Goal: Task Accomplishment & Management: Manage account settings

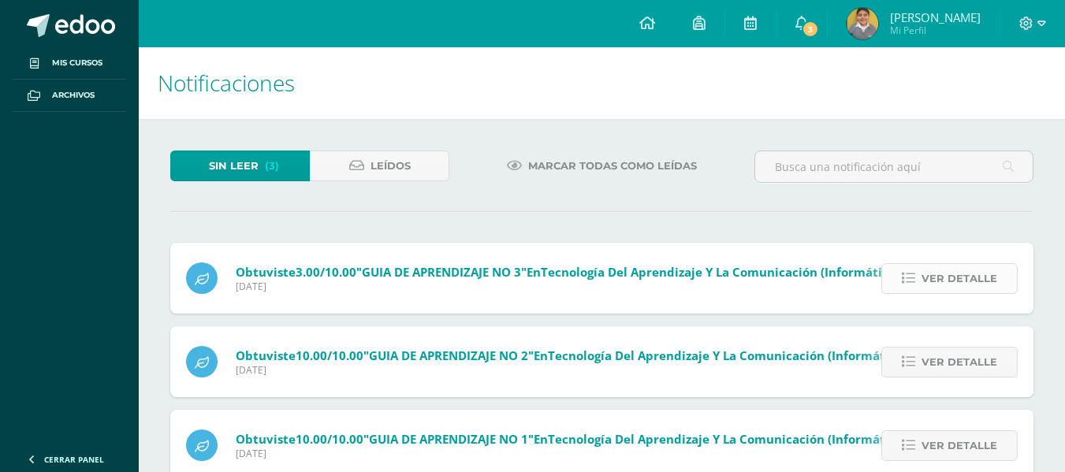
click at [930, 283] on span "Ver detalle" at bounding box center [959, 278] width 76 height 29
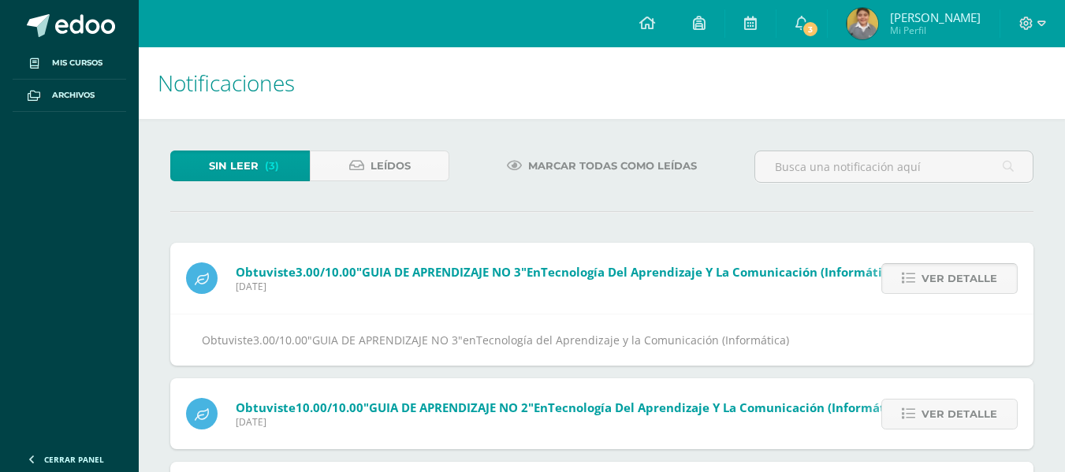
click at [930, 283] on span "Ver detalle" at bounding box center [959, 278] width 76 height 29
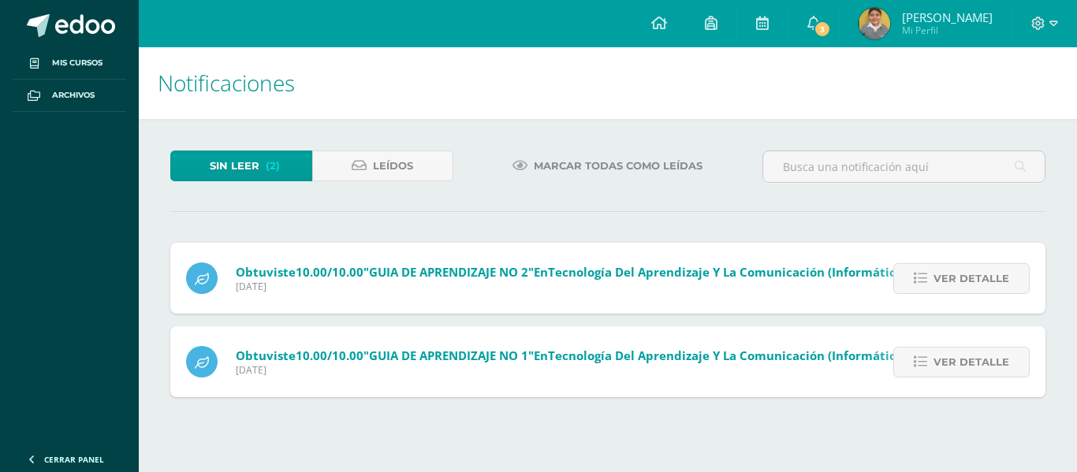
click at [930, 283] on link "Ver detalle" at bounding box center [961, 278] width 136 height 31
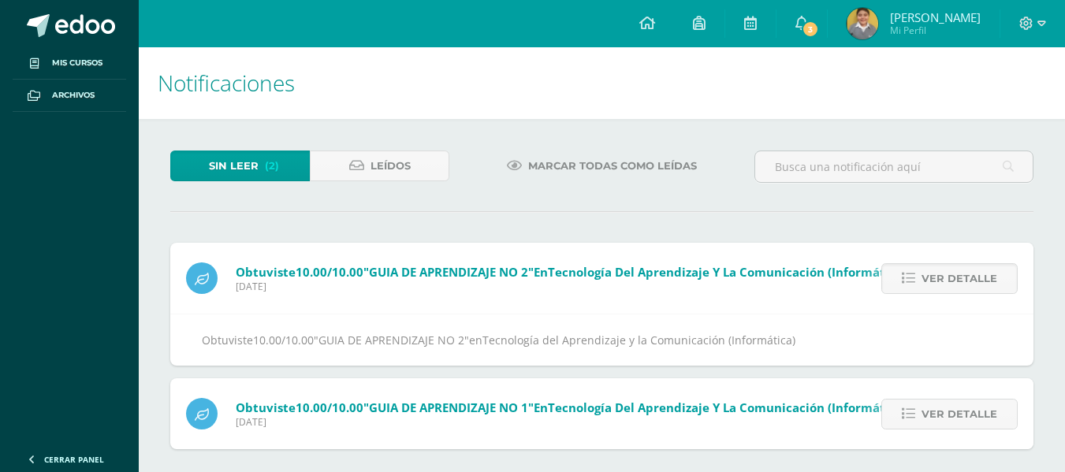
click at [930, 283] on span "Ver detalle" at bounding box center [959, 278] width 76 height 29
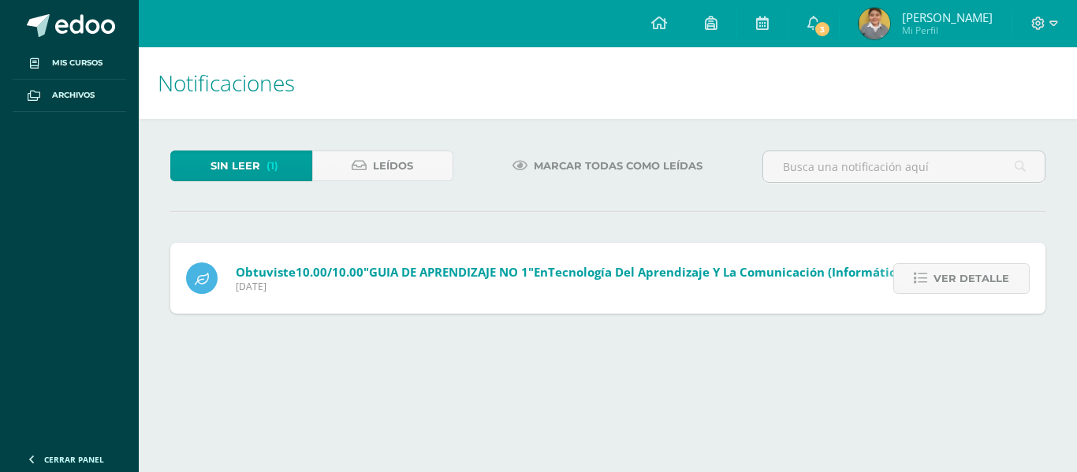
click at [930, 283] on link "Ver detalle" at bounding box center [961, 278] width 136 height 31
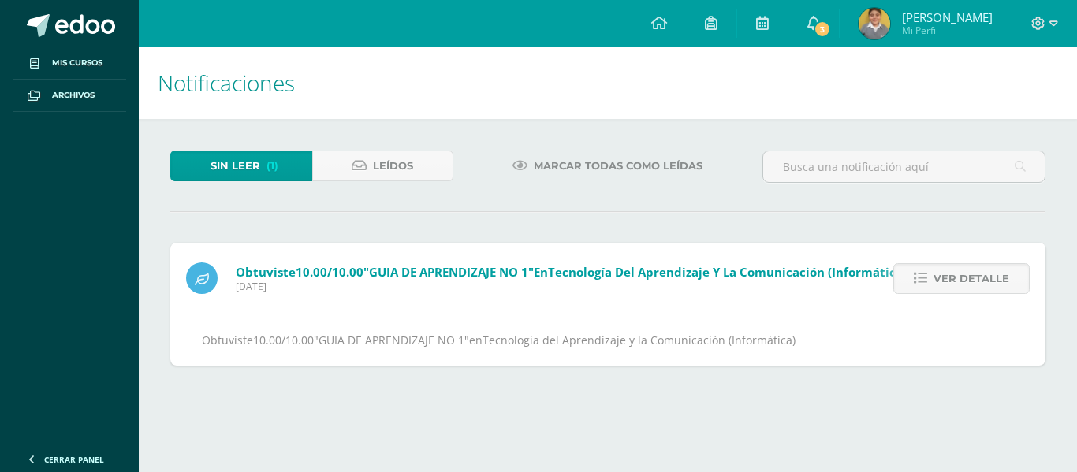
click at [930, 283] on link "Ver detalle" at bounding box center [961, 278] width 136 height 31
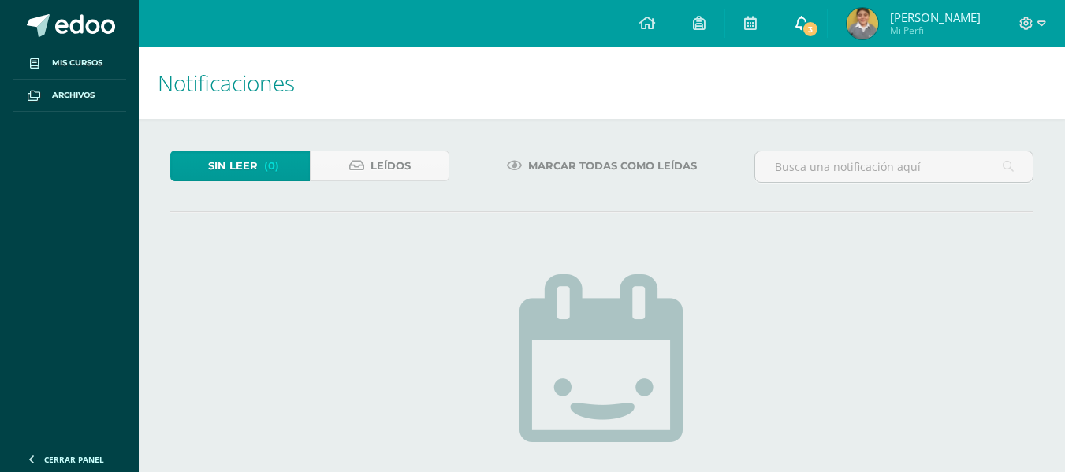
click at [827, 39] on link "3" at bounding box center [801, 23] width 50 height 47
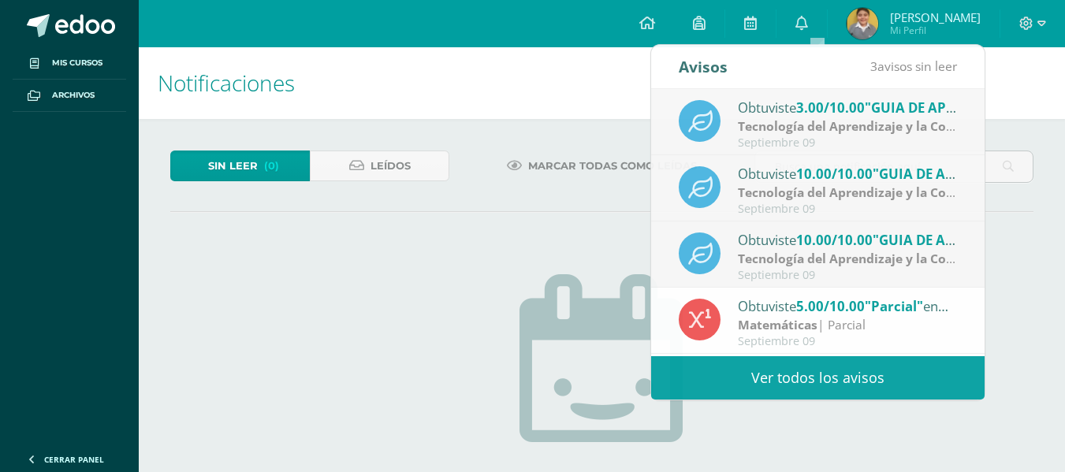
click at [554, 263] on div "No hay nuevas notificaciones ¡Felicidades! no hay nuevas notificaciones, puedes…" at bounding box center [602, 443] width 465 height 401
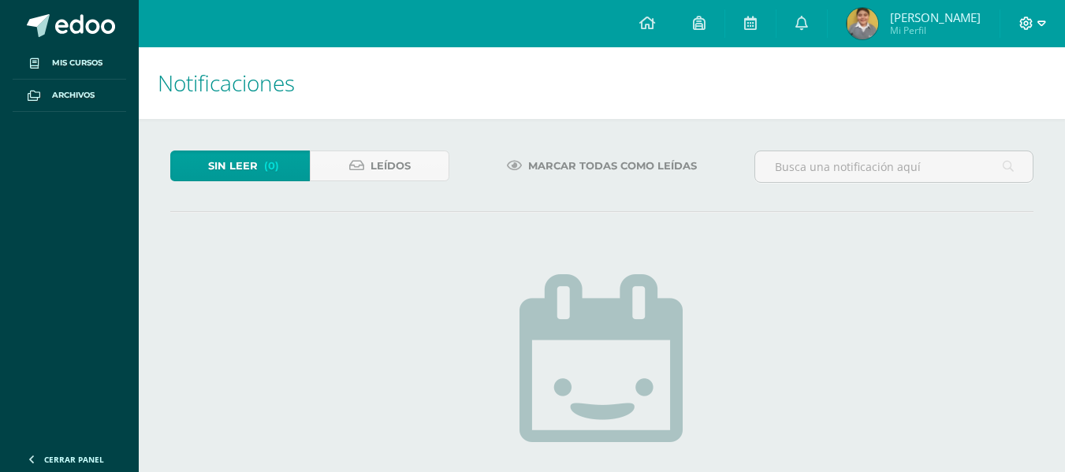
click at [1022, 20] on icon at bounding box center [1026, 23] width 13 height 13
click at [975, 102] on span "Cerrar sesión" at bounding box center [991, 106] width 71 height 15
